Goal: Navigation & Orientation: Go to known website

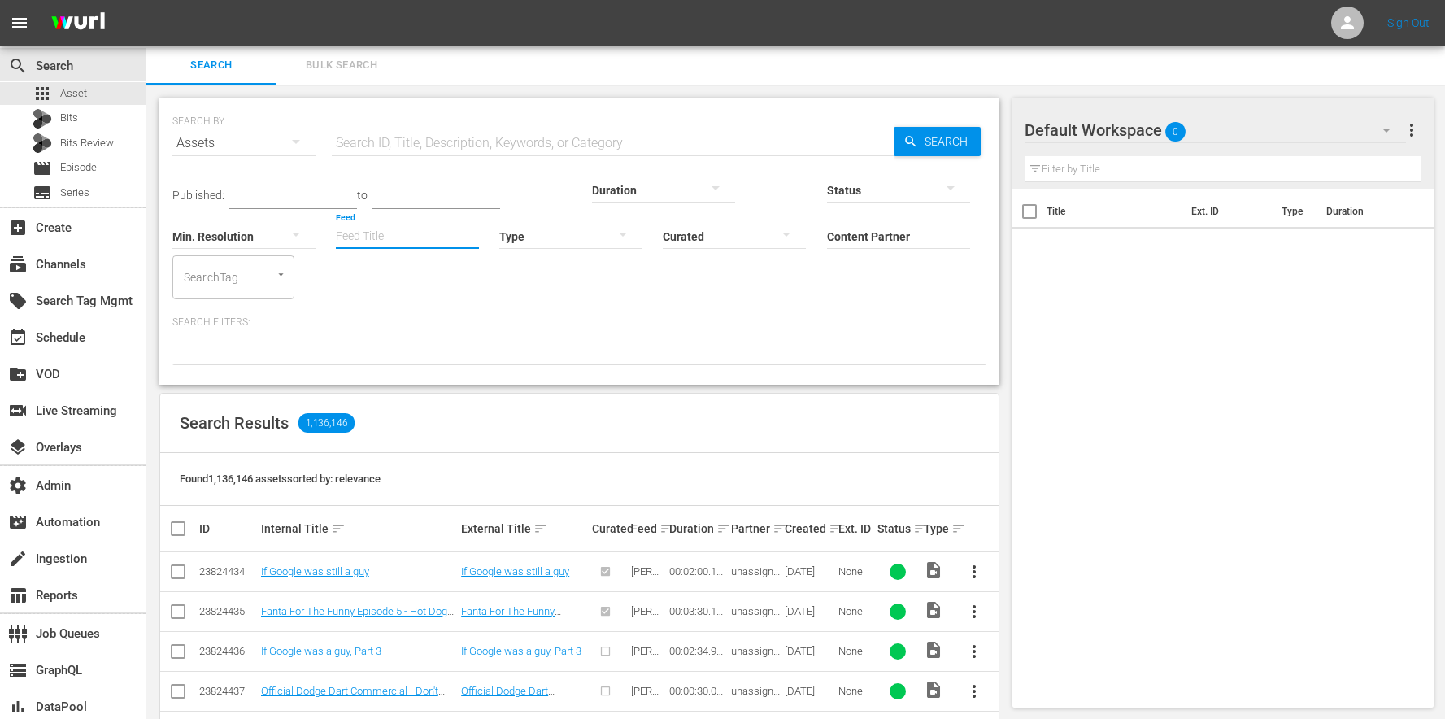
drag, startPoint x: 224, startPoint y: 237, endPoint x: 224, endPoint y: 254, distance: 17.1
click at [336, 253] on input "Feed" at bounding box center [407, 237] width 143 height 59
type input "th"
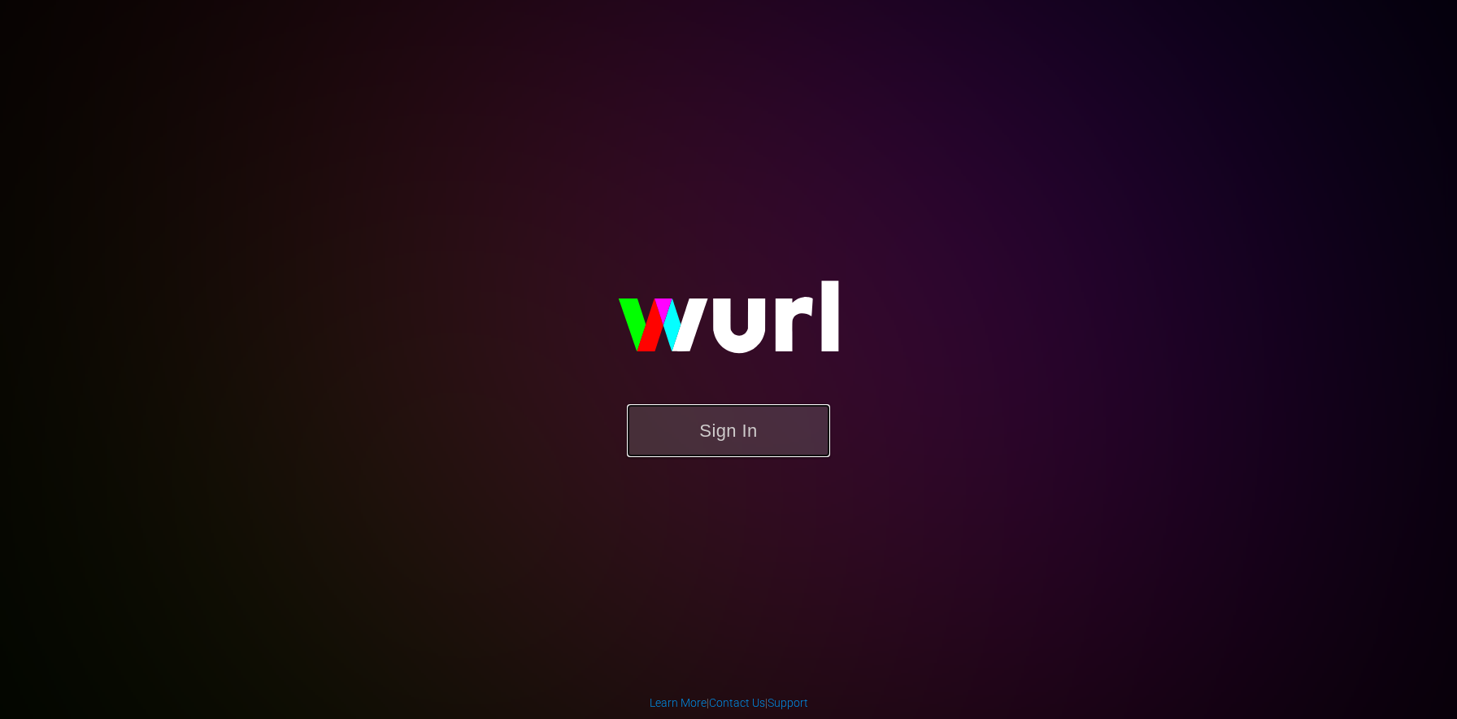
drag, startPoint x: 818, startPoint y: 430, endPoint x: 778, endPoint y: 430, distance: 39.8
click at [778, 430] on button "Sign In" at bounding box center [728, 430] width 203 height 53
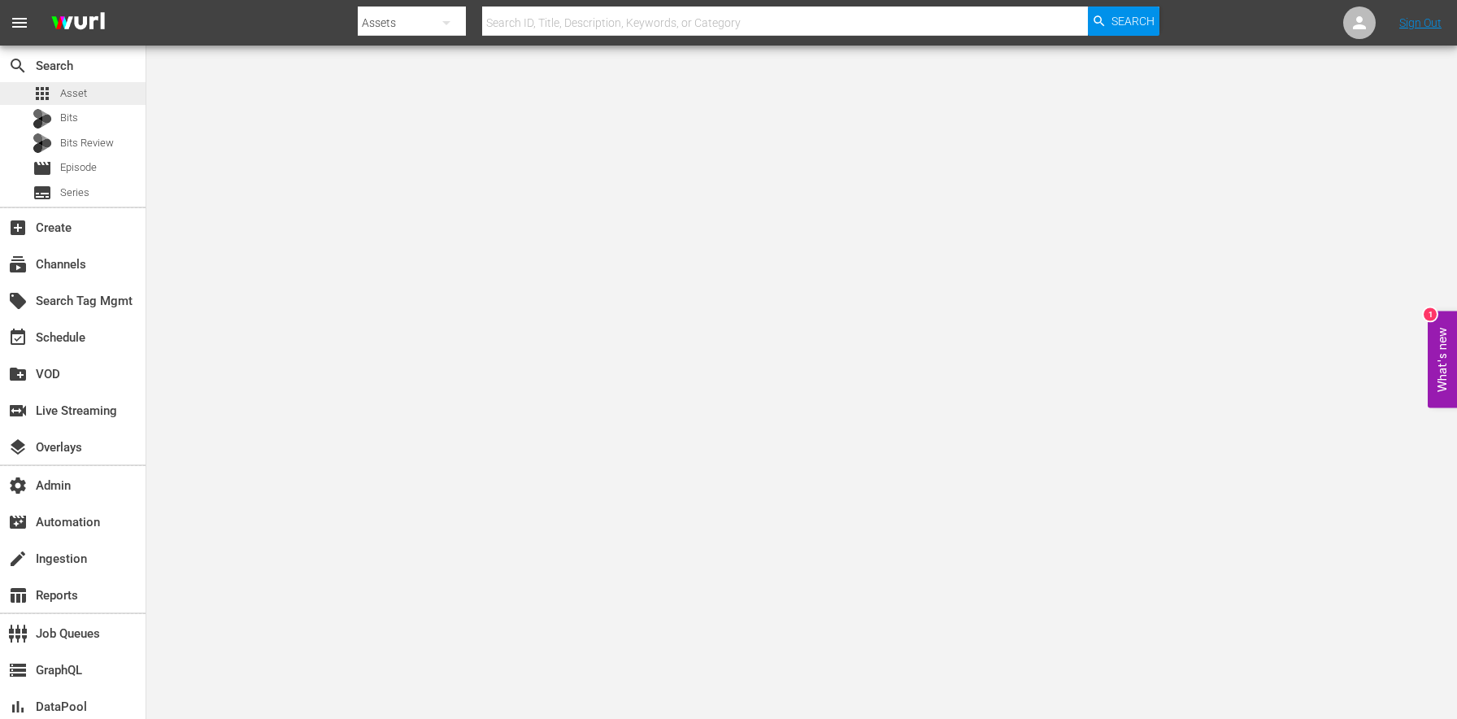
click at [37, 87] on span "apps" at bounding box center [43, 94] width 20 height 20
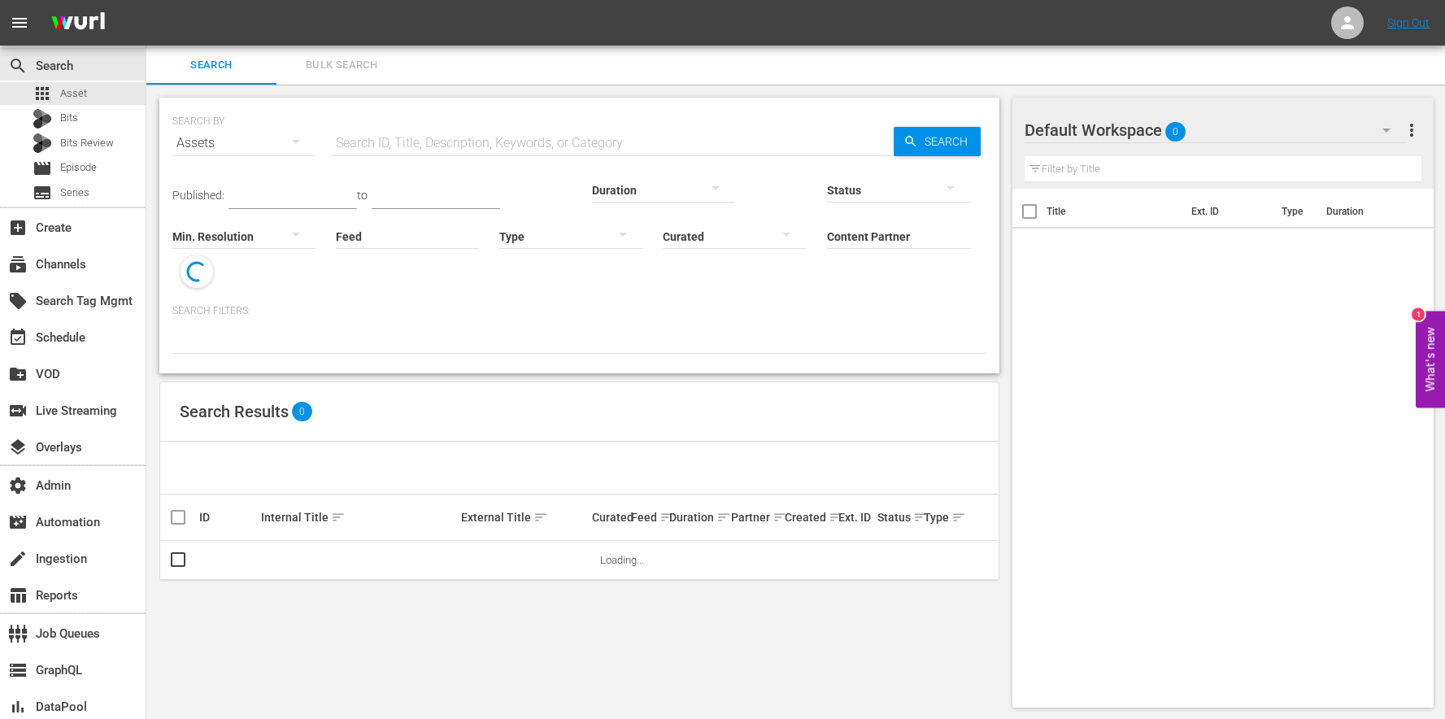
click at [336, 244] on input "Feed" at bounding box center [407, 237] width 143 height 59
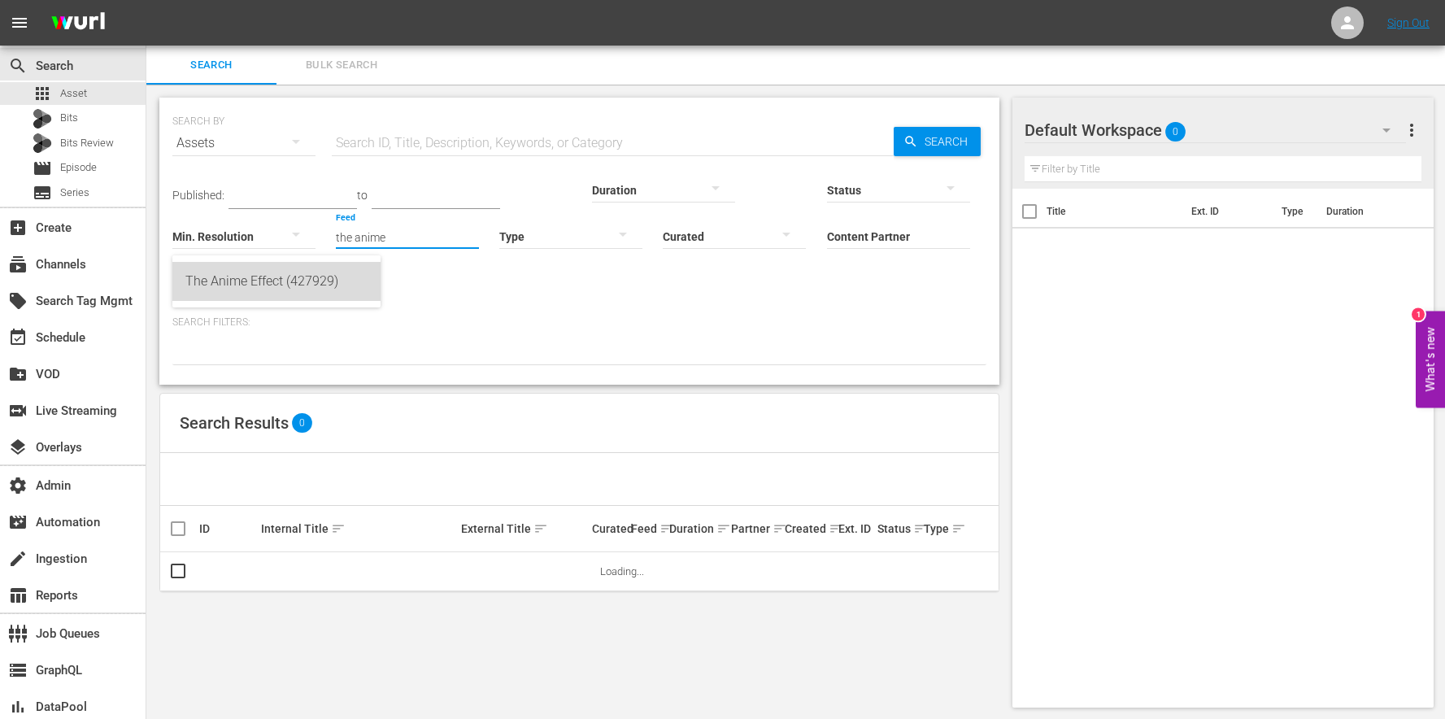
click at [325, 279] on div "The Anime Effect (427929)" at bounding box center [276, 281] width 182 height 39
type input "The Anime Effect (427929)"
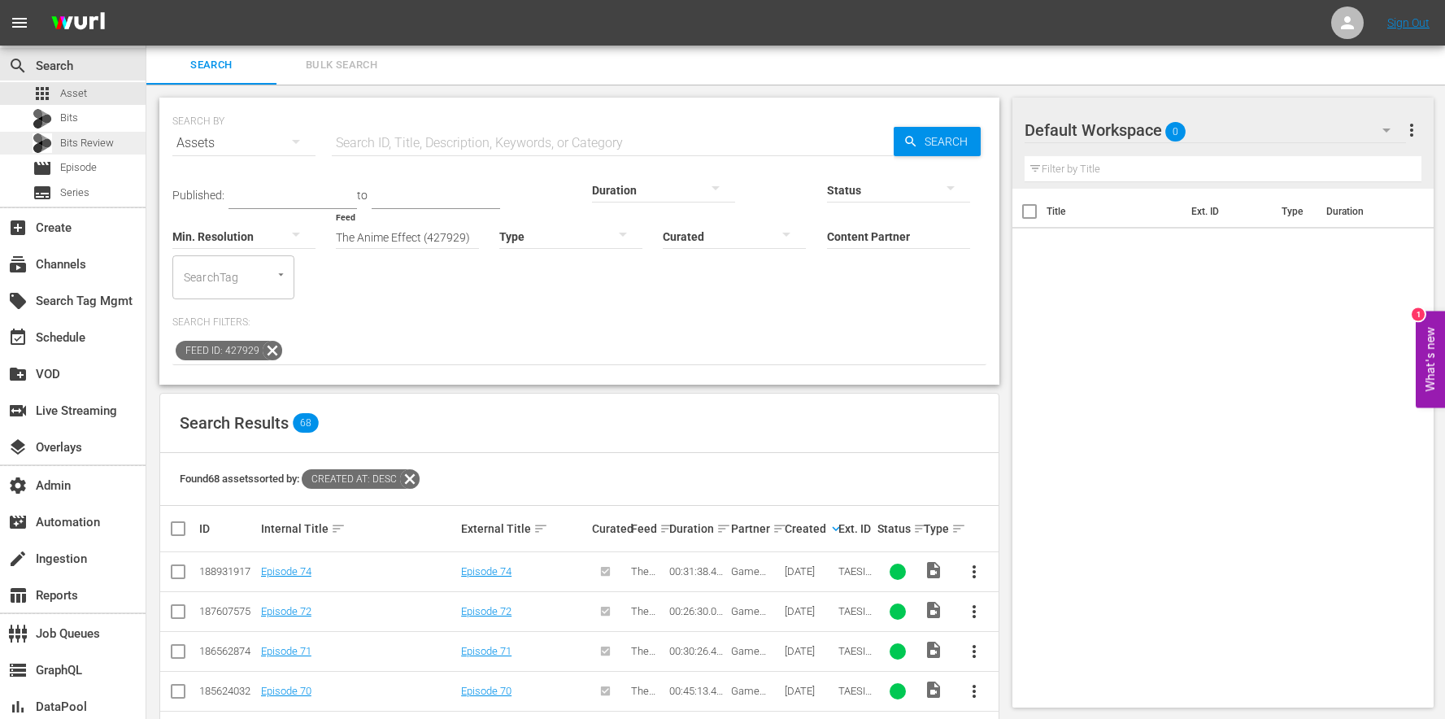
click at [61, 147] on span "Bits Review" at bounding box center [87, 143] width 54 height 16
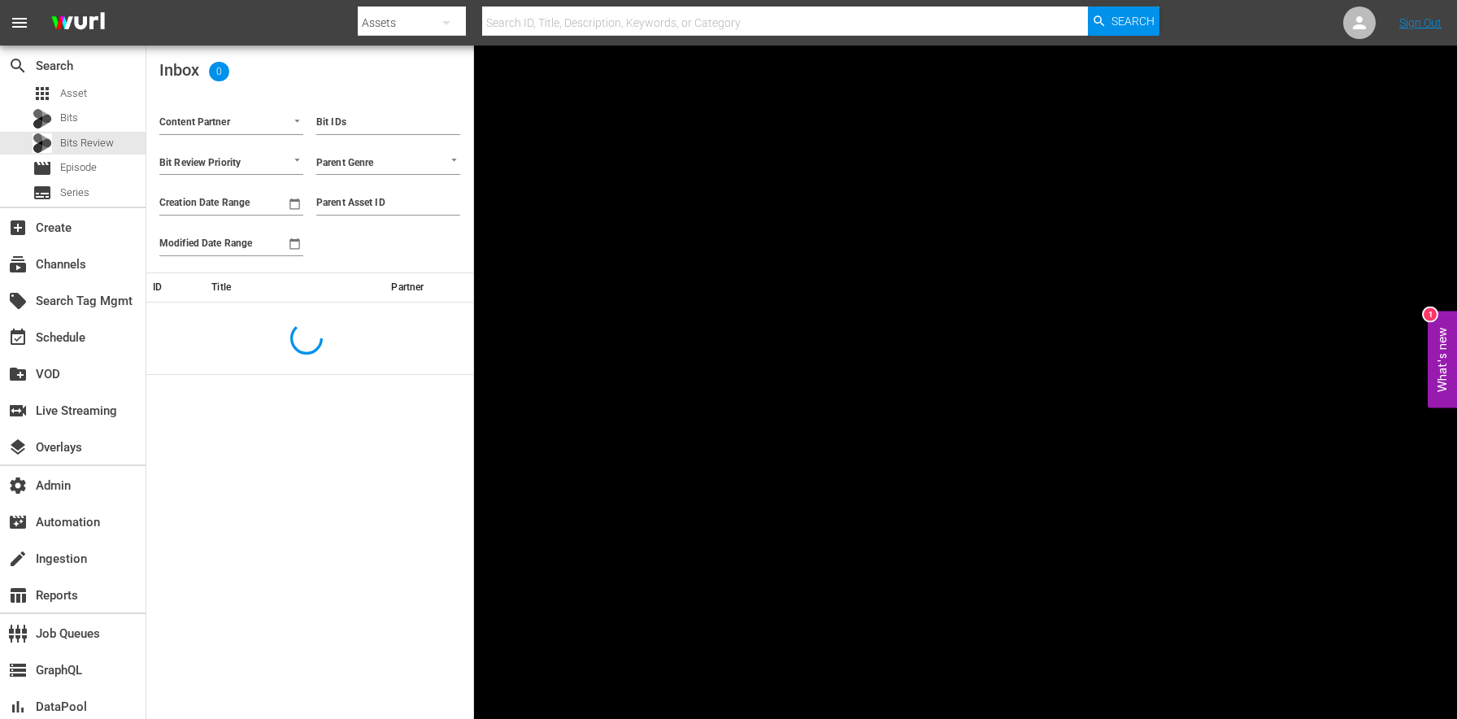
click at [416, 202] on input "Parent Asset ID" at bounding box center [388, 203] width 144 height 24
paste input "188903405"
type input "188903405"
click at [53, 92] on div "apps Asset" at bounding box center [60, 93] width 54 height 23
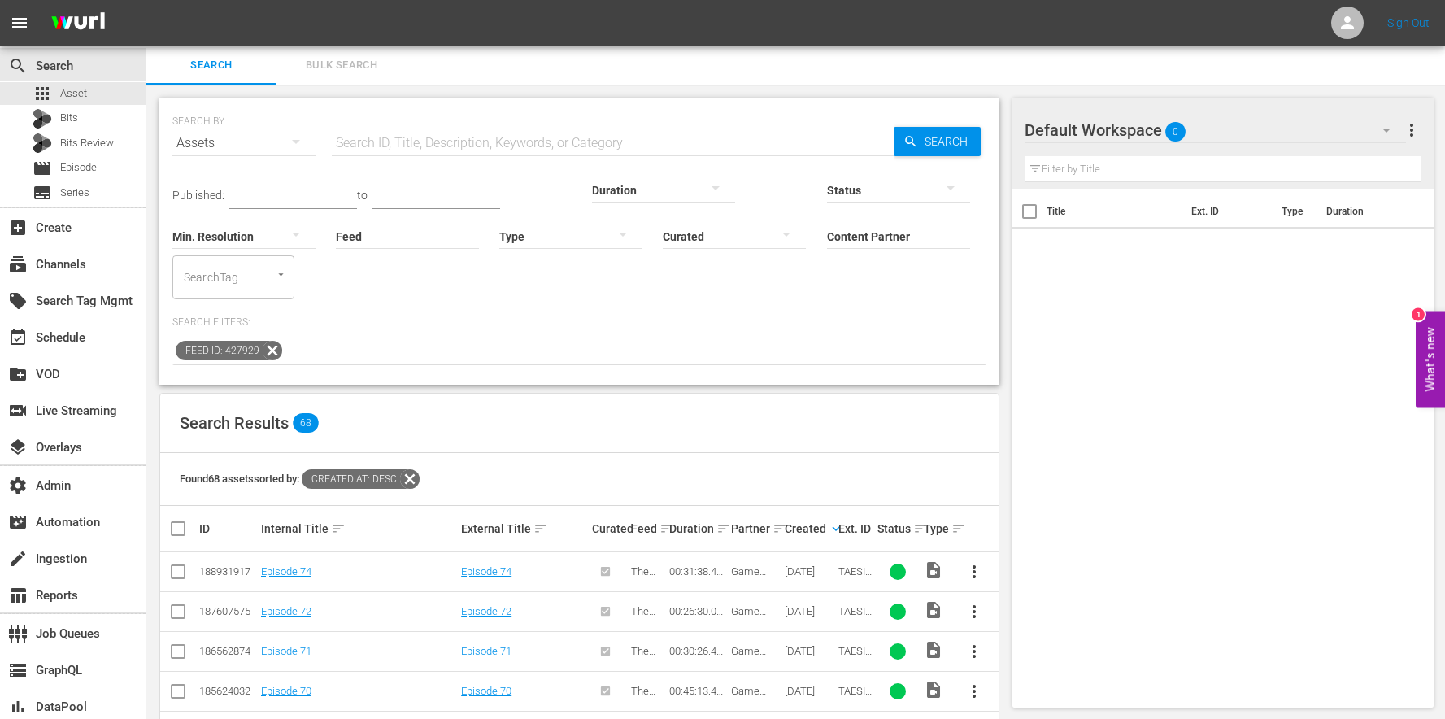
click at [272, 341] on icon at bounding box center [273, 351] width 20 height 20
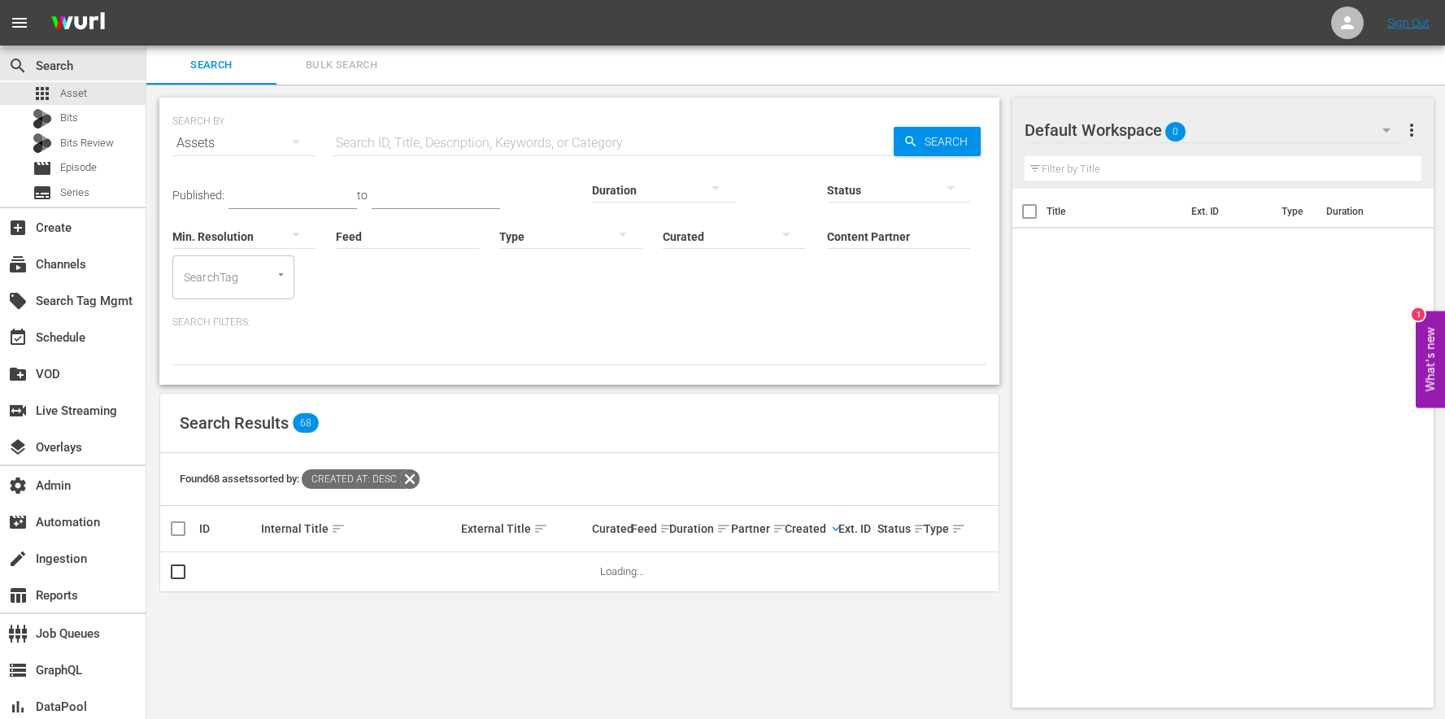
click at [487, 132] on input "text" at bounding box center [613, 143] width 562 height 39
paste input "188903405"
type input "188903405"
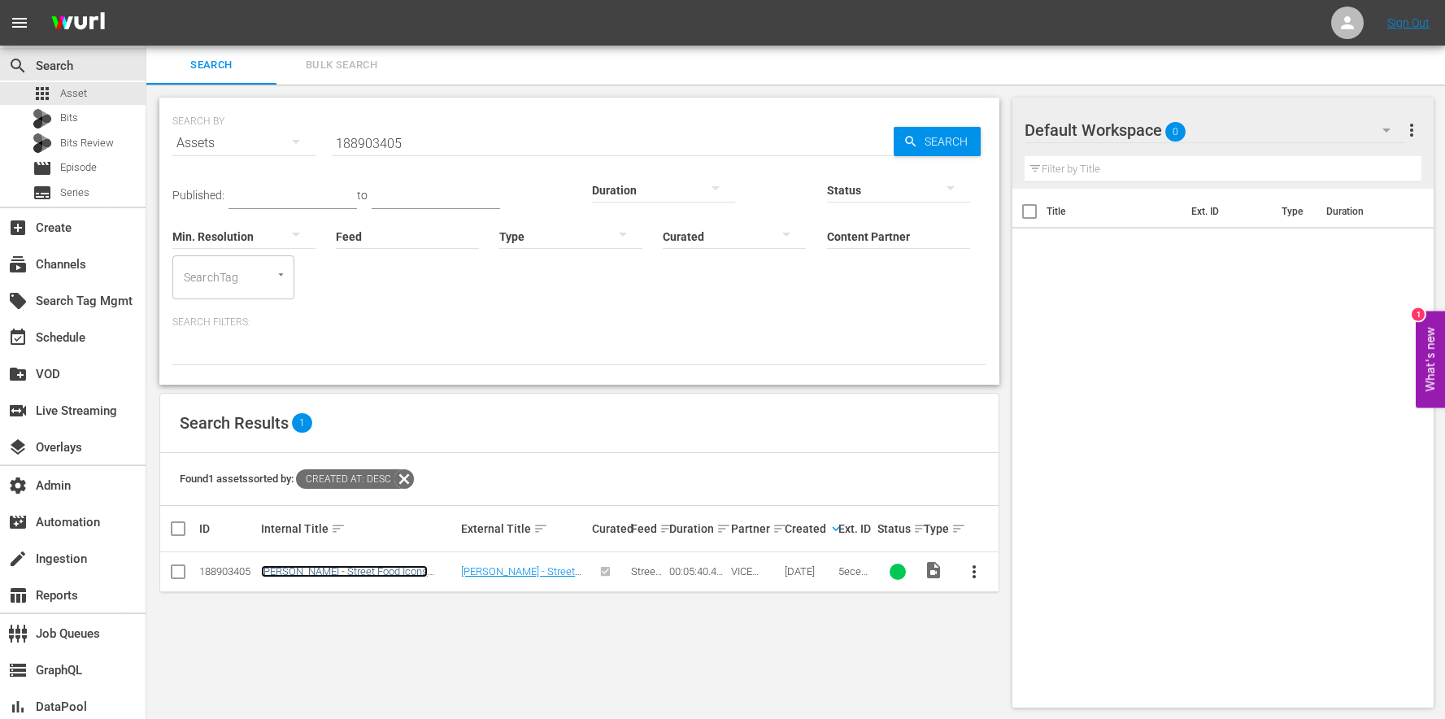
click at [410, 565] on link "Dee Dee - Street Food Icons COVID-19" at bounding box center [344, 577] width 167 height 24
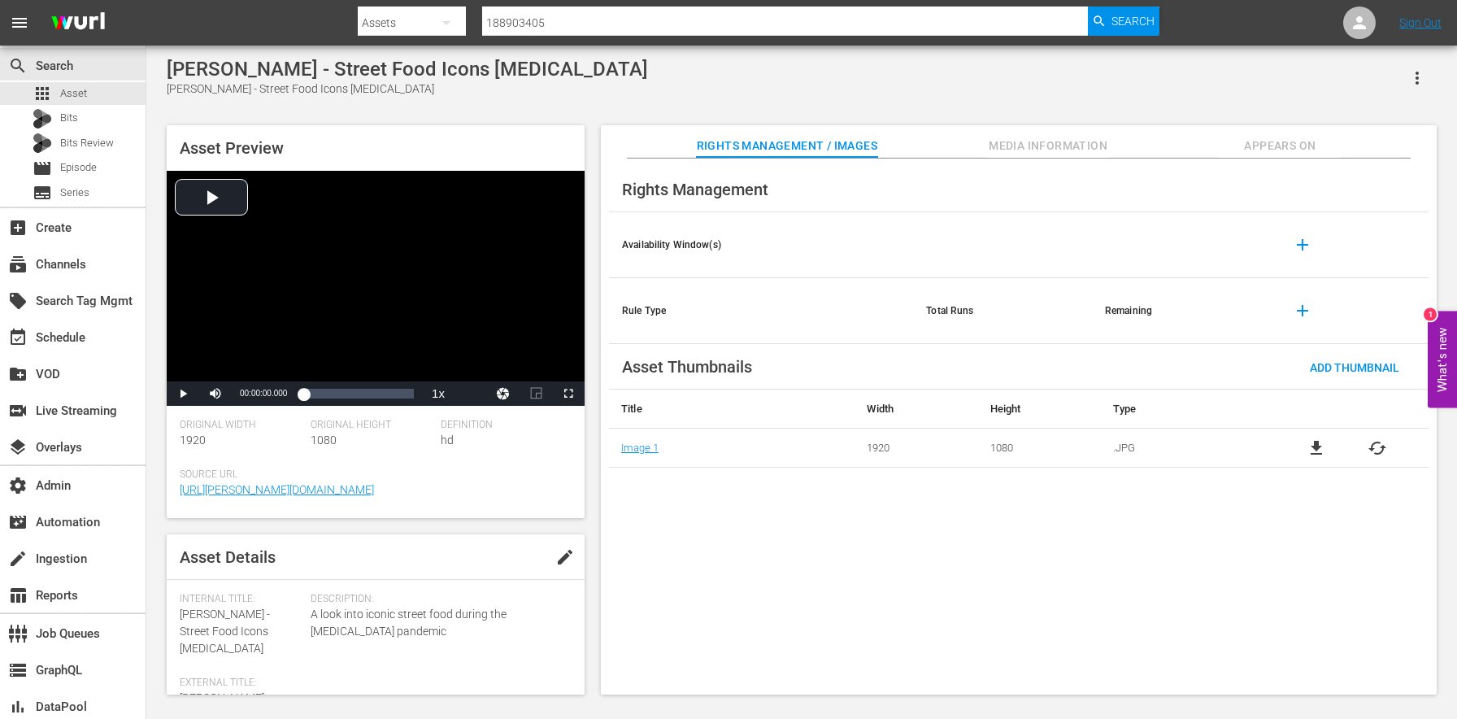
click at [1269, 137] on span "Appears On" at bounding box center [1280, 146] width 122 height 20
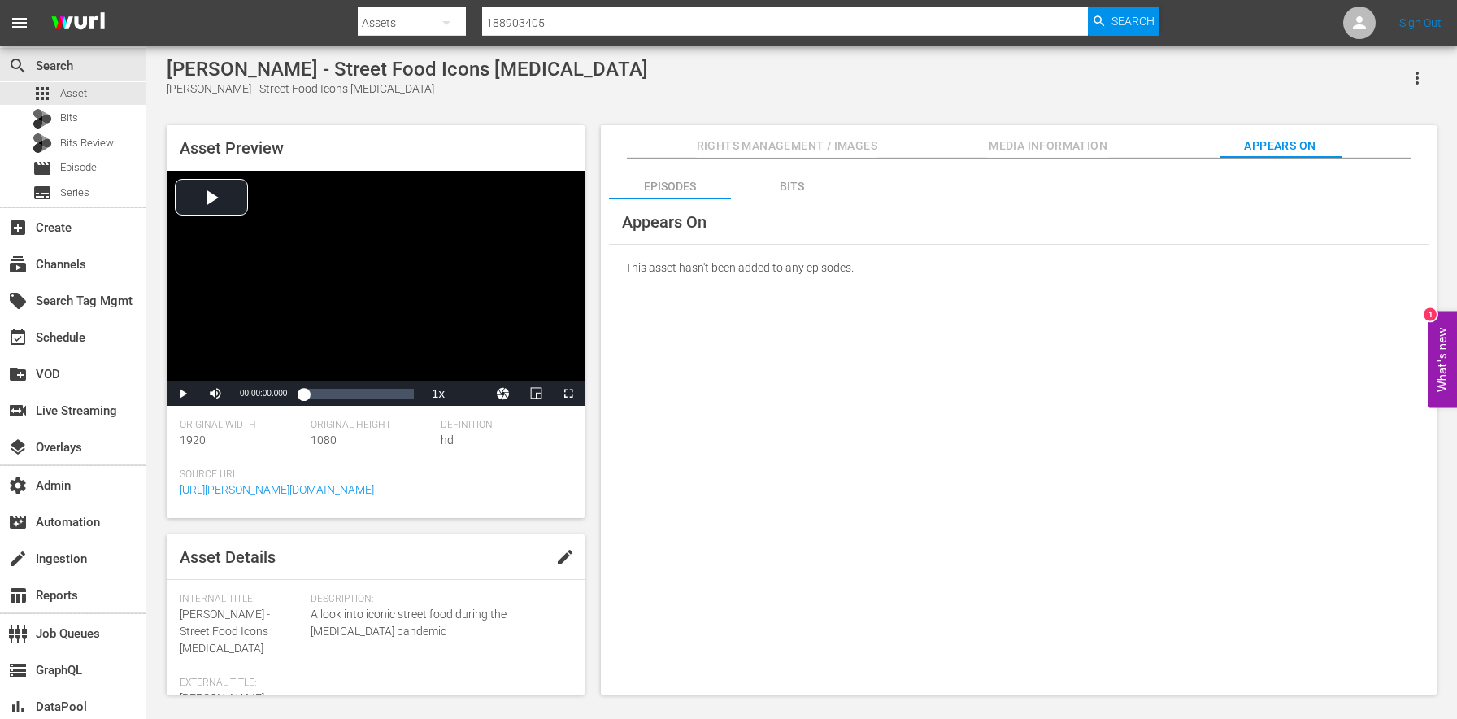
click at [744, 199] on div "Appears On" at bounding box center [1019, 222] width 820 height 46
click at [775, 198] on div "Bits" at bounding box center [792, 186] width 122 height 39
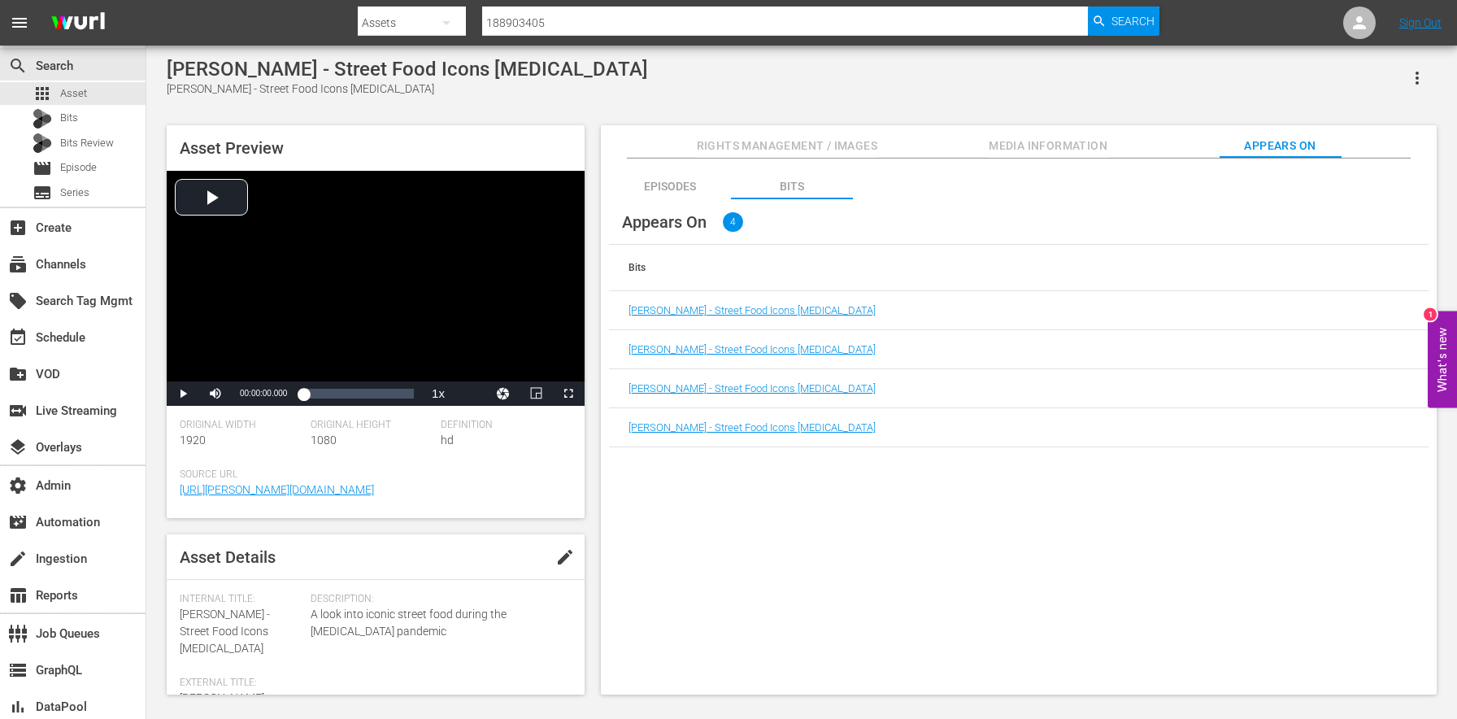
click at [772, 317] on td "Dee Dee - Street Food Icons COVID-19" at bounding box center [1019, 310] width 820 height 39
click at [770, 313] on link "Dee Dee - Street Food Icons COVID-19" at bounding box center [752, 310] width 247 height 12
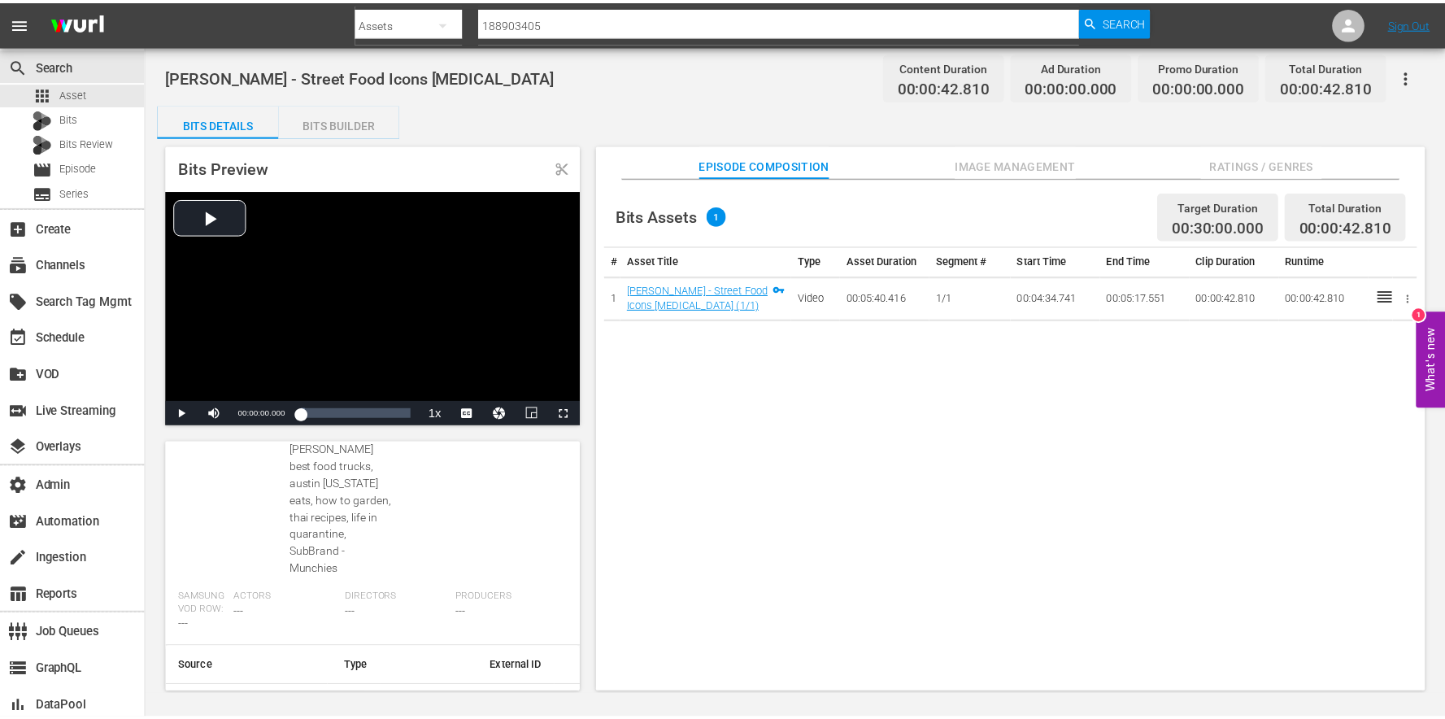
scroll to position [899, 0]
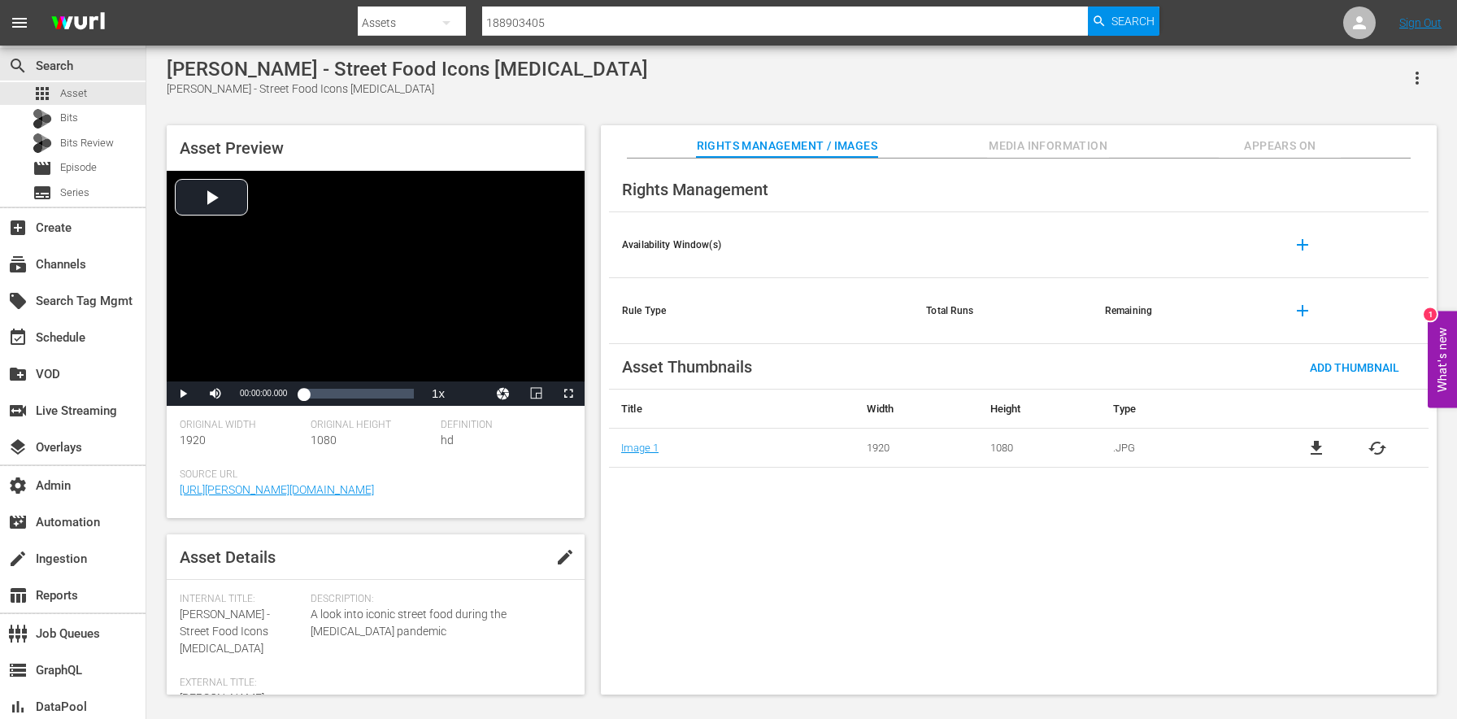
click at [725, 82] on div "Dee Dee - Street Food Icons COVID-19 Dee Dee - Street Food Icons COVID-19" at bounding box center [802, 78] width 1270 height 40
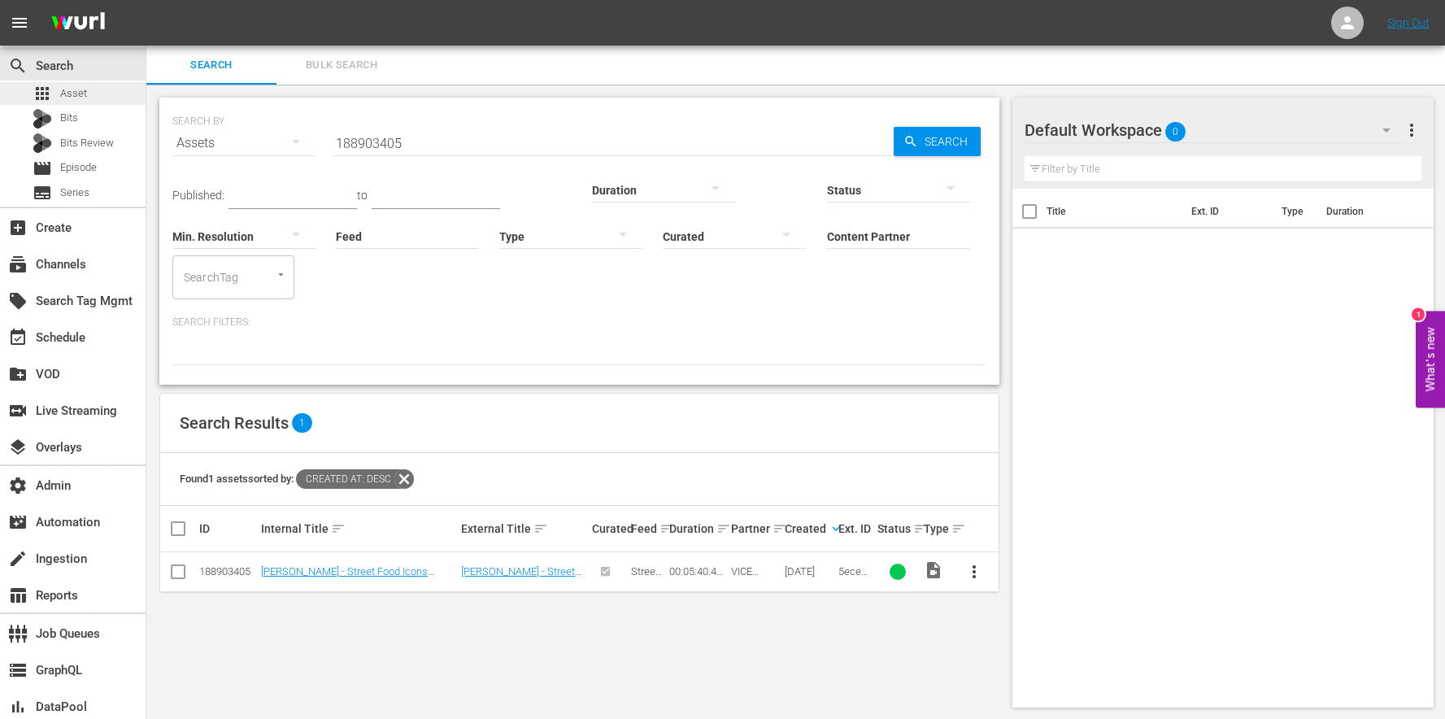
click at [104, 94] on div "apps Asset" at bounding box center [73, 93] width 146 height 23
click at [414, 469] on div "Found 1 assets sorted by: Created At: desc" at bounding box center [297, 479] width 234 height 20
click at [415, 468] on icon at bounding box center [404, 478] width 21 height 21
click at [607, 394] on div "Search Results 1" at bounding box center [579, 423] width 838 height 59
click at [1422, 329] on button "What's new 1" at bounding box center [1430, 359] width 29 height 97
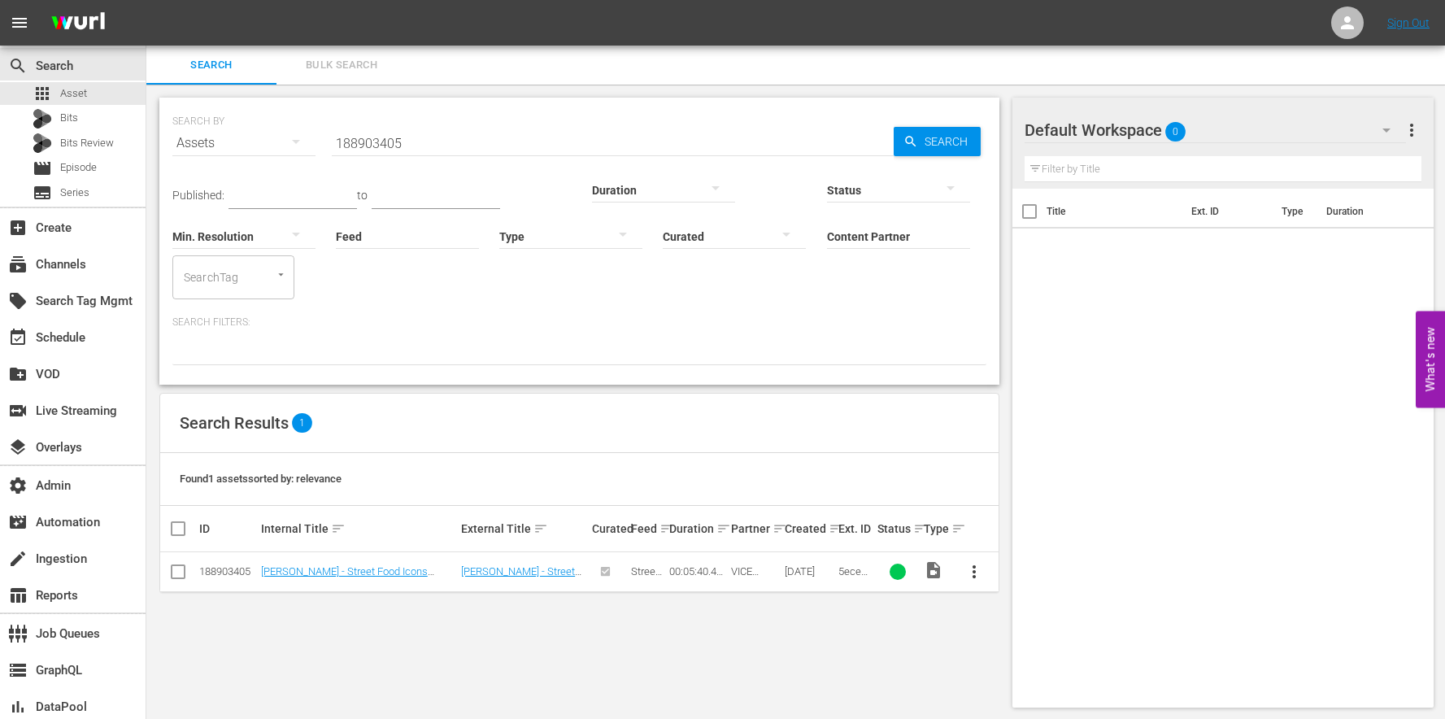
click at [565, 616] on div "SEARCH BY Search By Assets Search ID, Title, Description, Keywords, or Category…" at bounding box center [579, 403] width 866 height 636
click at [810, 563] on div "SEARCH BY Search By Assets Search ID, Title, Description, Keywords, or Category…" at bounding box center [579, 401] width 866 height 636
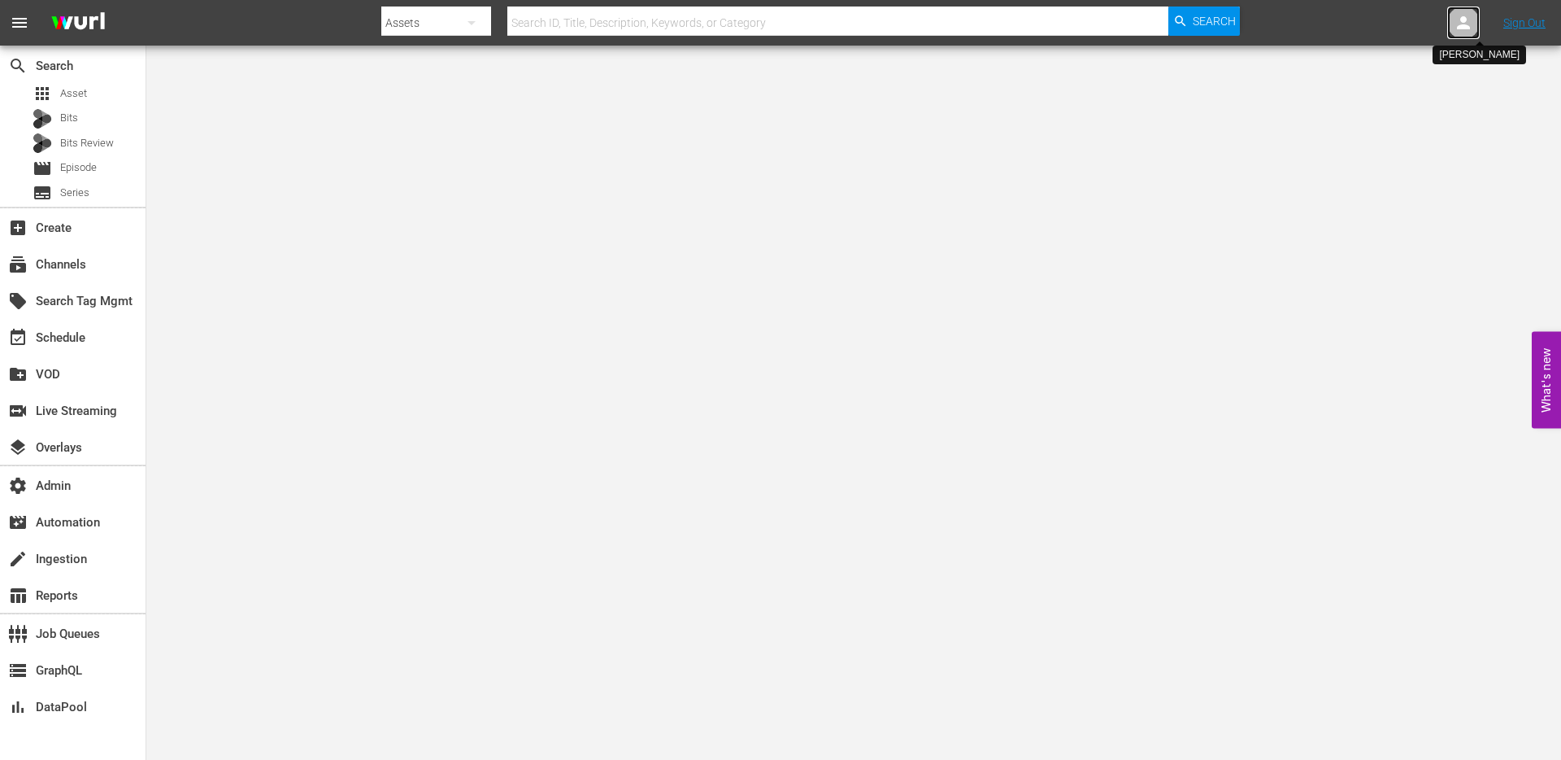
click at [1458, 26] on icon at bounding box center [1463, 22] width 13 height 13
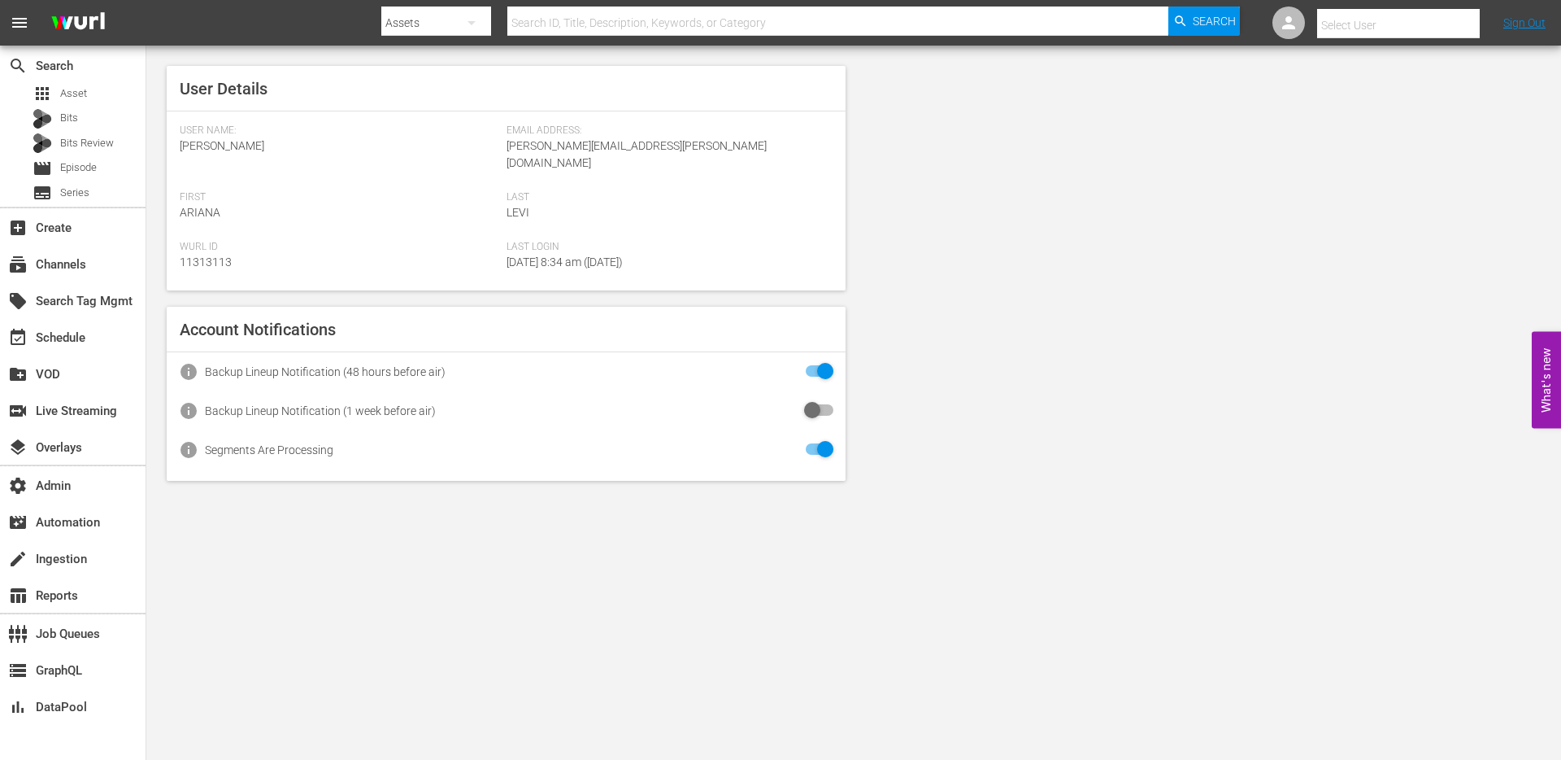
click at [1452, 27] on input "text" at bounding box center [1421, 25] width 208 height 39
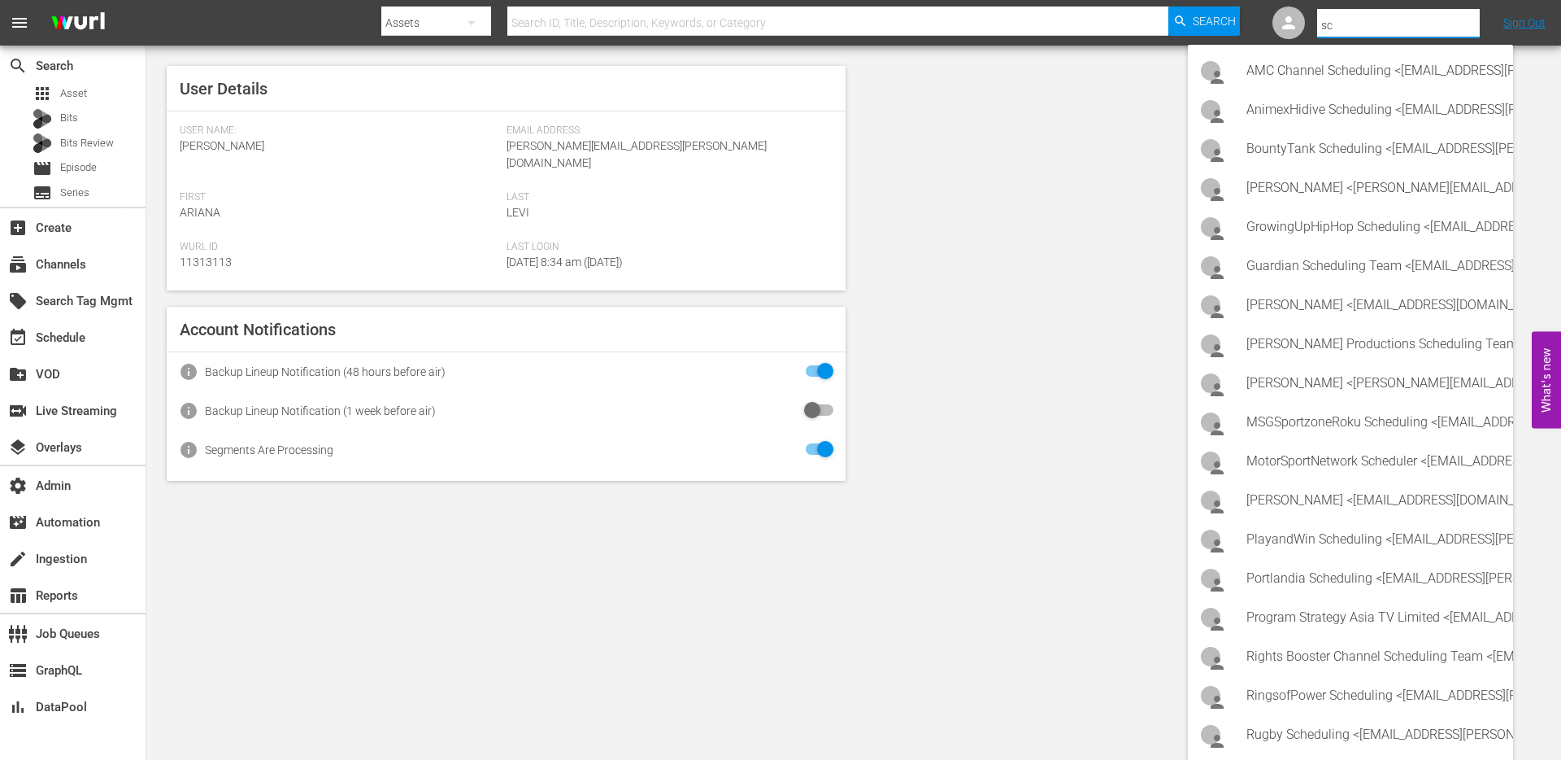
type input "s"
type input "j"
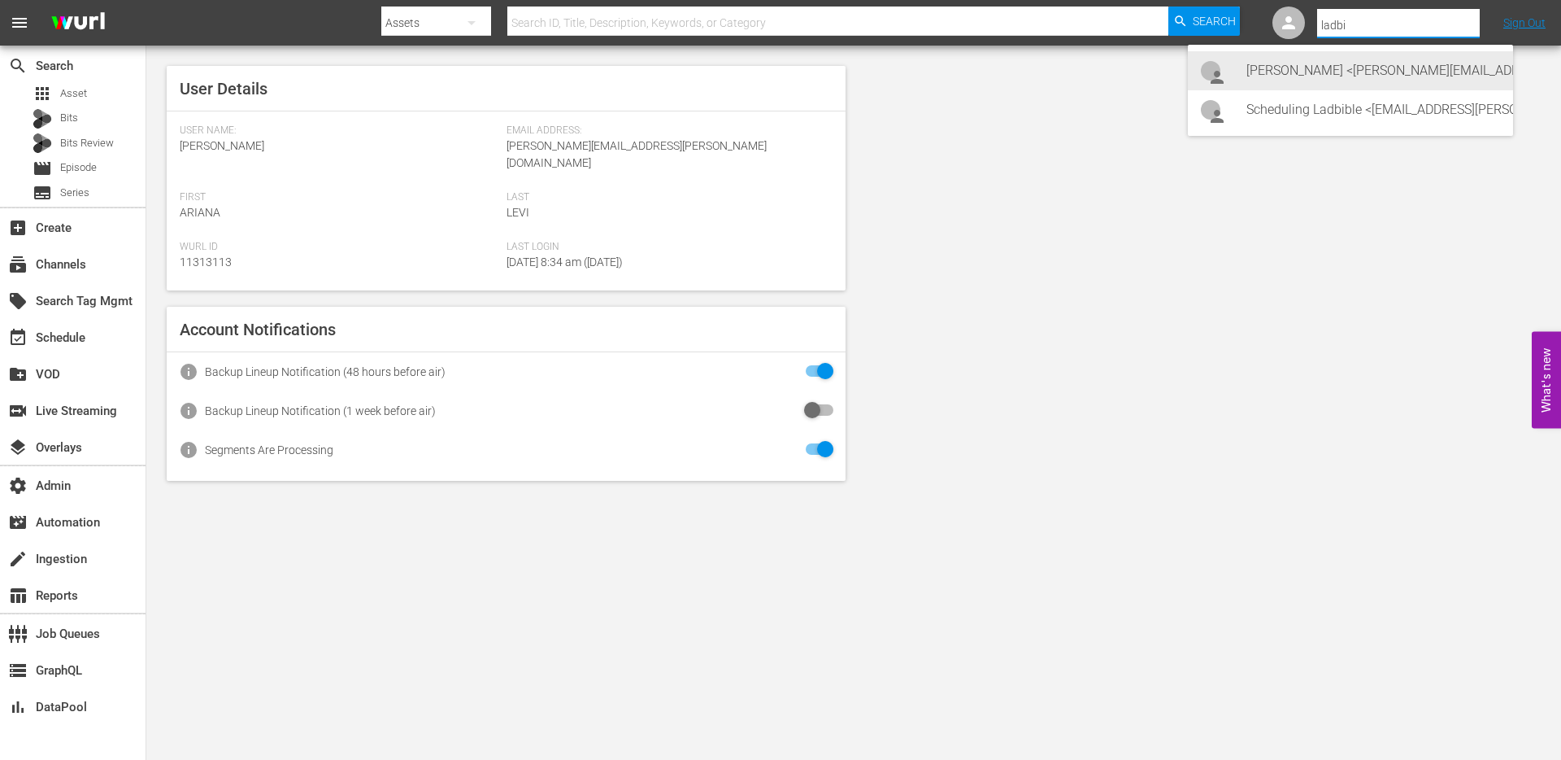
click at [1426, 81] on div "Joanna Ward <joanna.ward@ladbiblegroup.com>" at bounding box center [1374, 70] width 254 height 39
type input "Joanna Ward (11314804)"
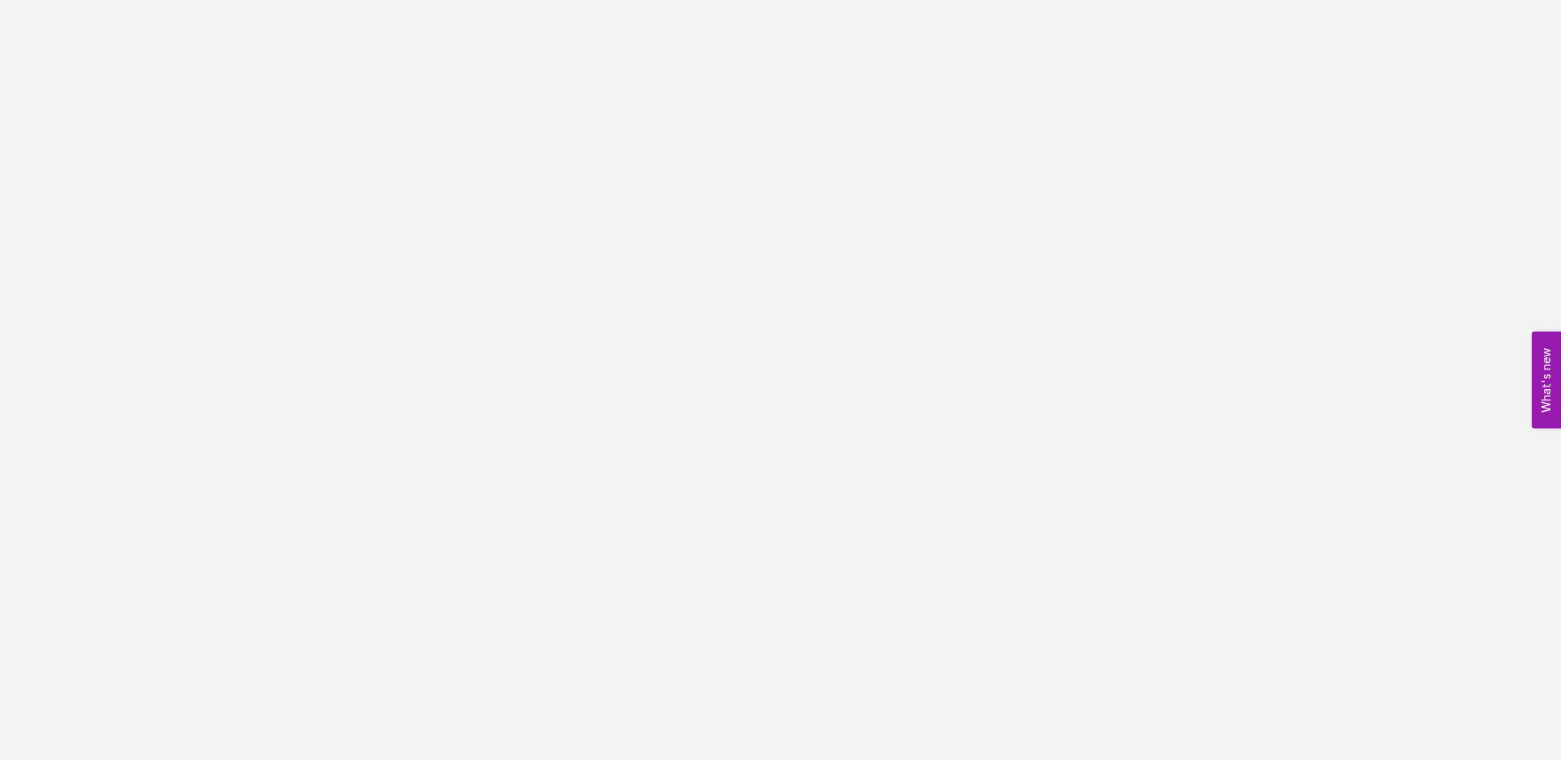
click at [205, 60] on body "What's new 0" at bounding box center [780, 380] width 1561 height 760
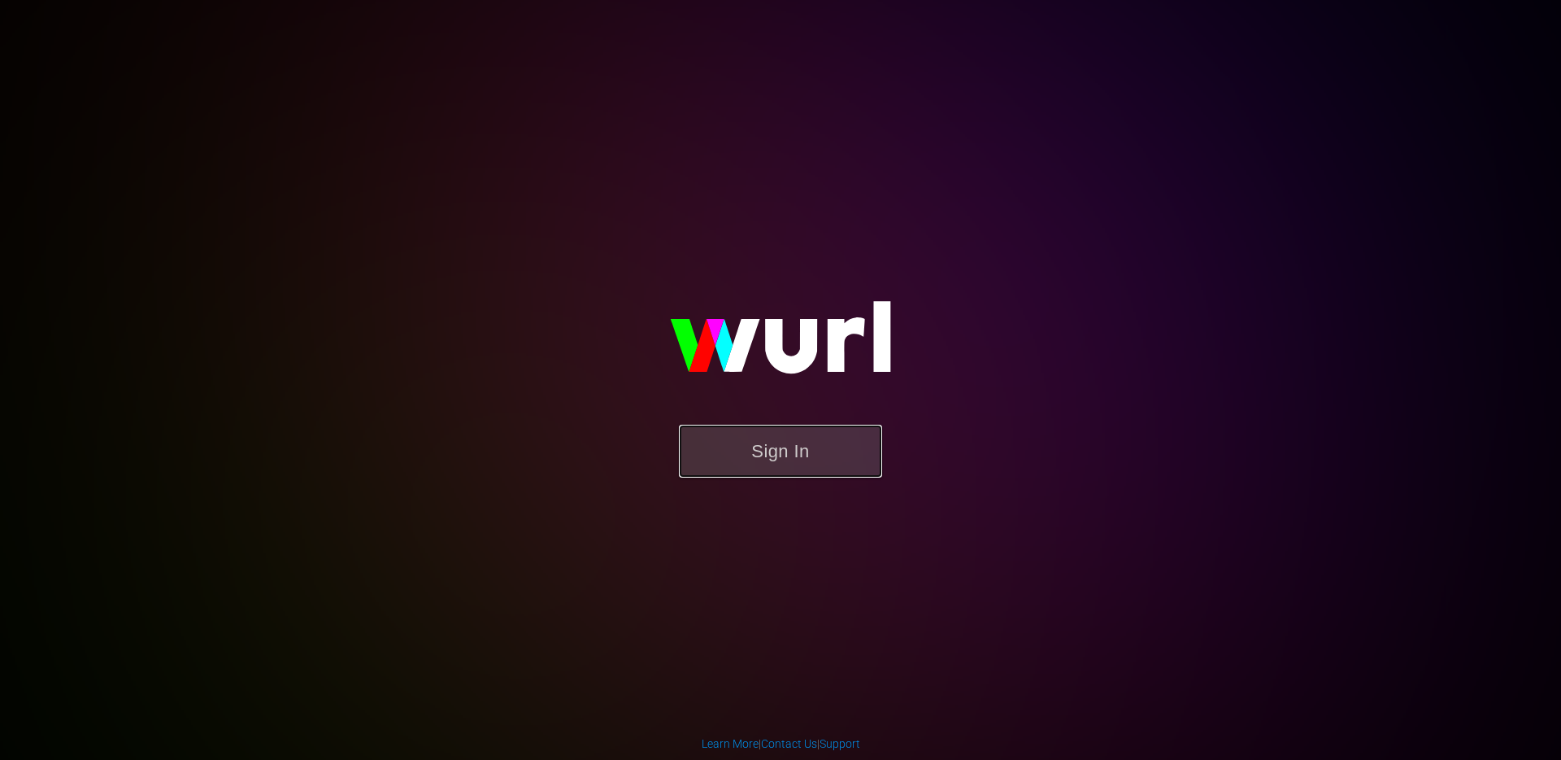
click at [743, 451] on button "Sign In" at bounding box center [780, 451] width 203 height 53
click at [758, 430] on button "Sign In" at bounding box center [780, 451] width 203 height 53
click at [773, 457] on button "Sign In" at bounding box center [780, 451] width 203 height 53
drag, startPoint x: 433, startPoint y: 102, endPoint x: 404, endPoint y: 100, distance: 29.3
click at [592, 248] on div "Sign In" at bounding box center [780, 379] width 377 height 263
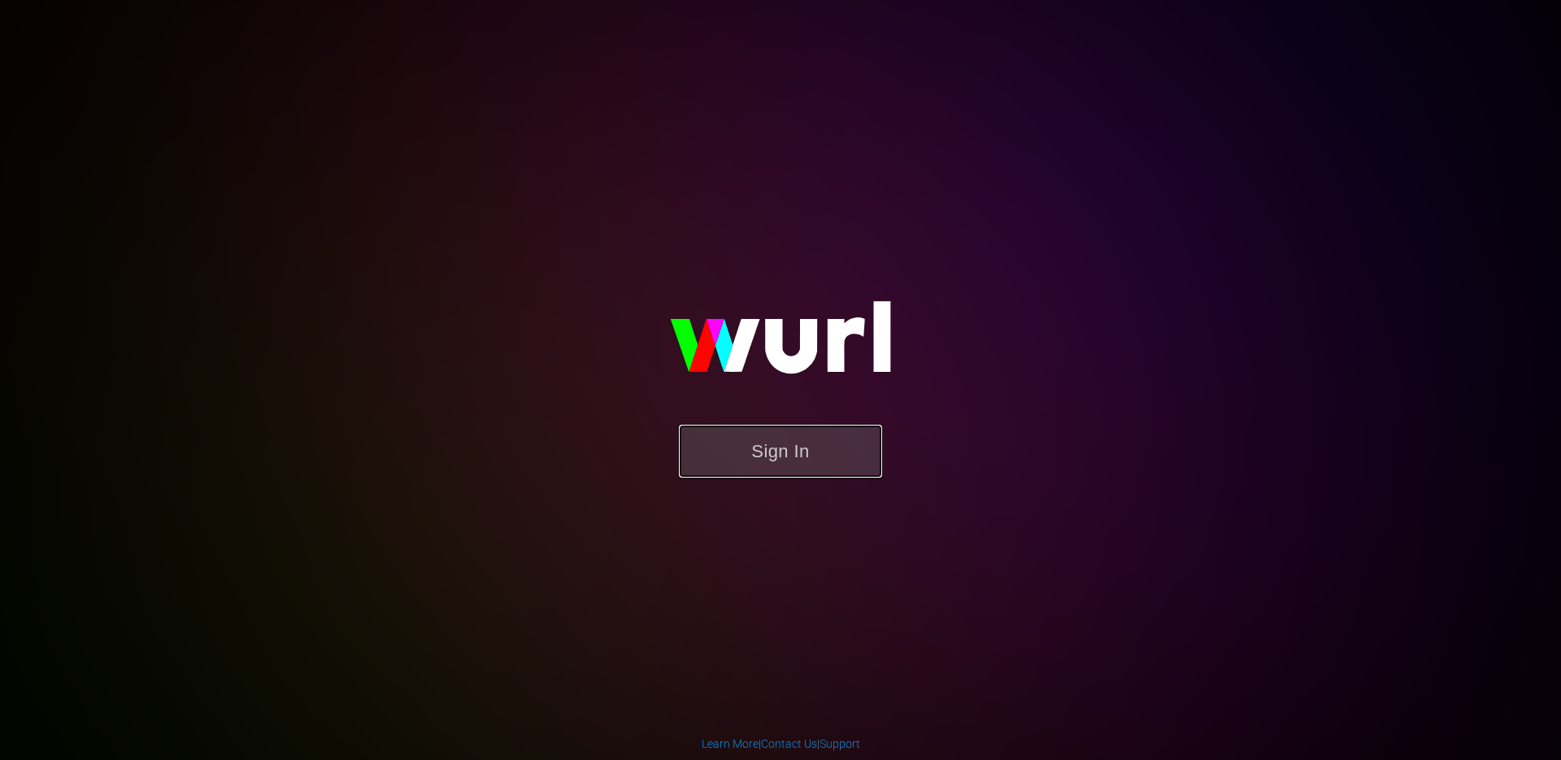
click at [730, 433] on button "Sign In" at bounding box center [780, 451] width 203 height 53
click at [826, 458] on button "Sign In" at bounding box center [780, 451] width 203 height 53
click at [844, 461] on button "Sign In" at bounding box center [780, 451] width 203 height 53
click at [592, 372] on div "Sign In" at bounding box center [780, 379] width 377 height 263
click at [748, 454] on button "Sign In" at bounding box center [780, 451] width 203 height 53
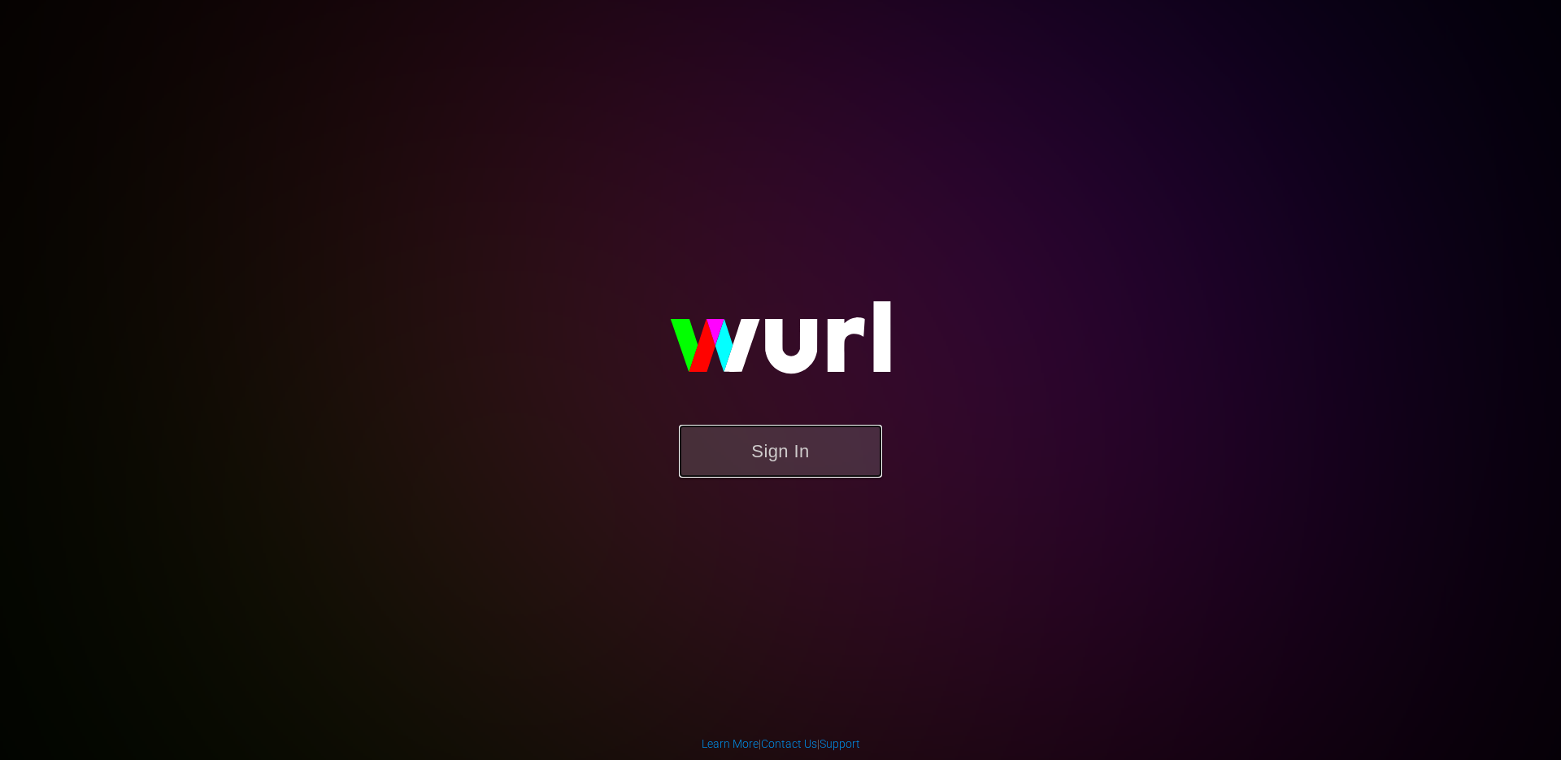
click at [743, 437] on button "Sign In" at bounding box center [780, 451] width 203 height 53
click at [787, 452] on button "Sign In" at bounding box center [780, 451] width 203 height 53
click at [772, 433] on button "Sign In" at bounding box center [728, 430] width 203 height 53
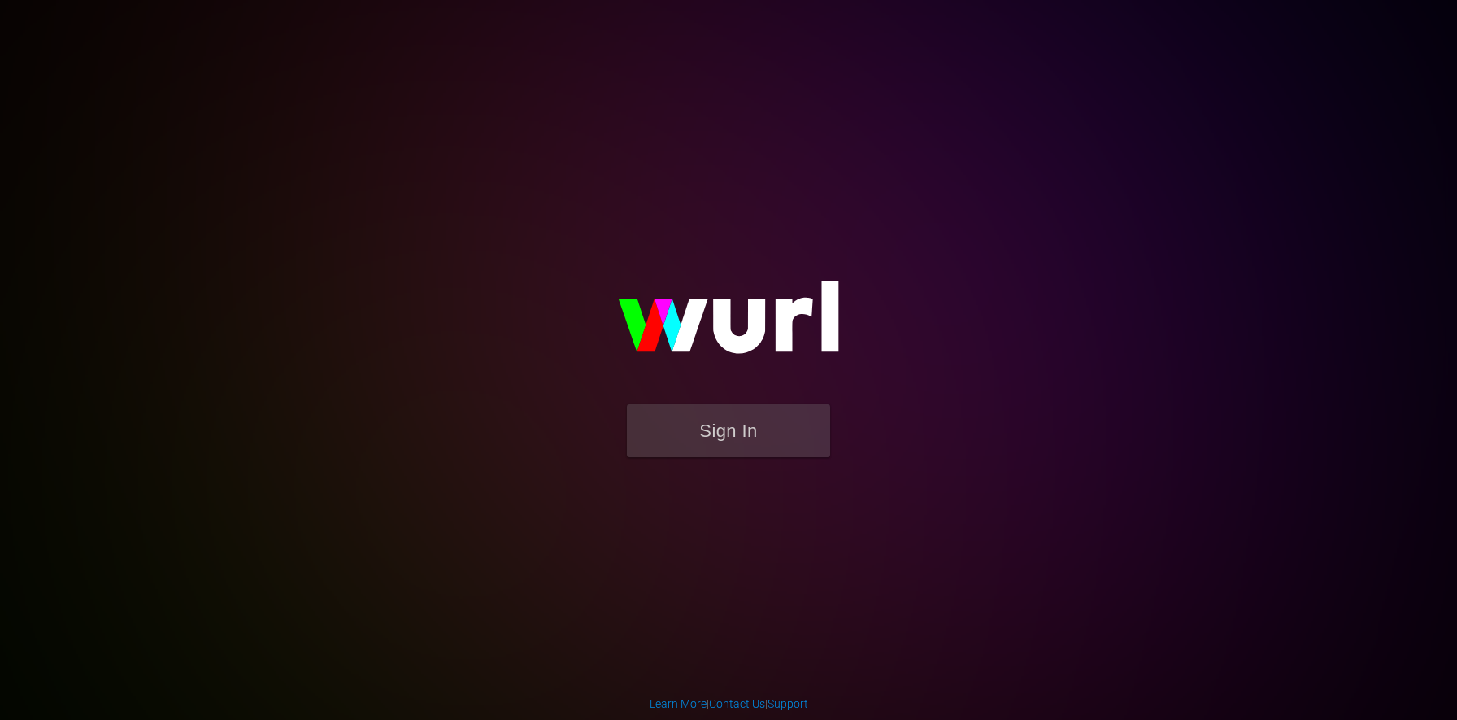
click at [917, 355] on div "Sign In" at bounding box center [728, 360] width 377 height 263
click at [545, 414] on div "Sign In" at bounding box center [729, 359] width 374 height 259
click at [737, 421] on button "Sign In" at bounding box center [728, 430] width 203 height 53
click at [791, 442] on button "Sign In" at bounding box center [728, 430] width 203 height 53
